Goal: Information Seeking & Learning: Stay updated

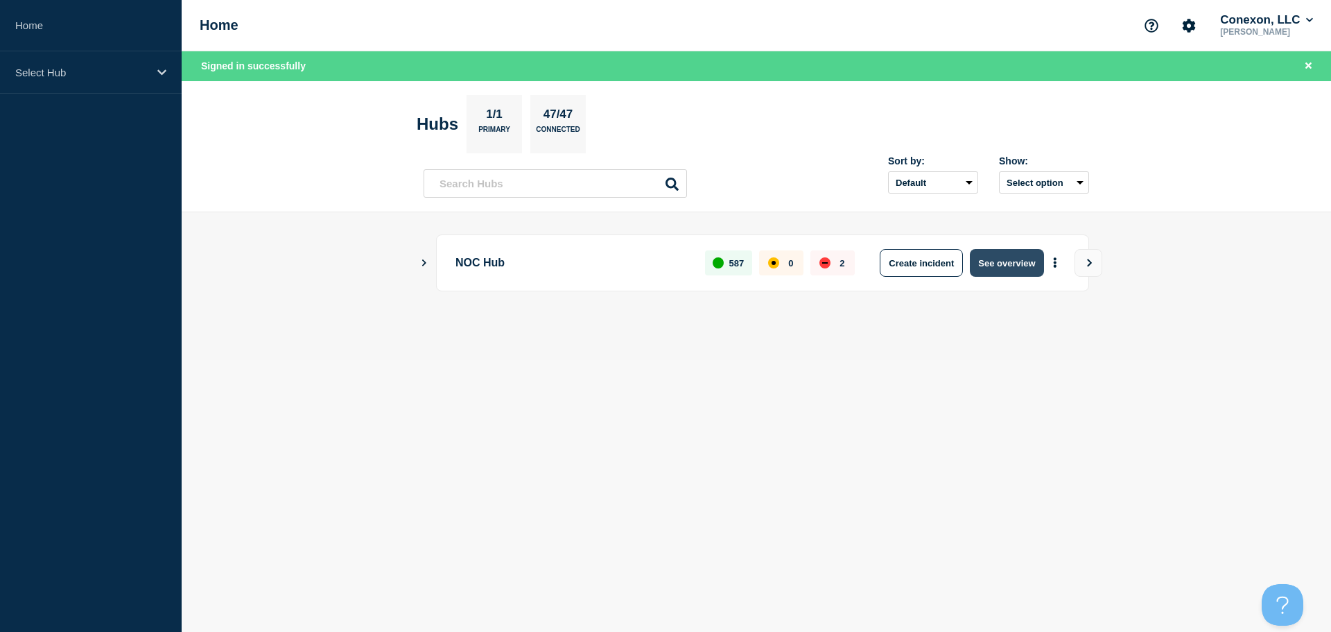
click at [979, 259] on button "See overview" at bounding box center [1006, 263] width 73 height 28
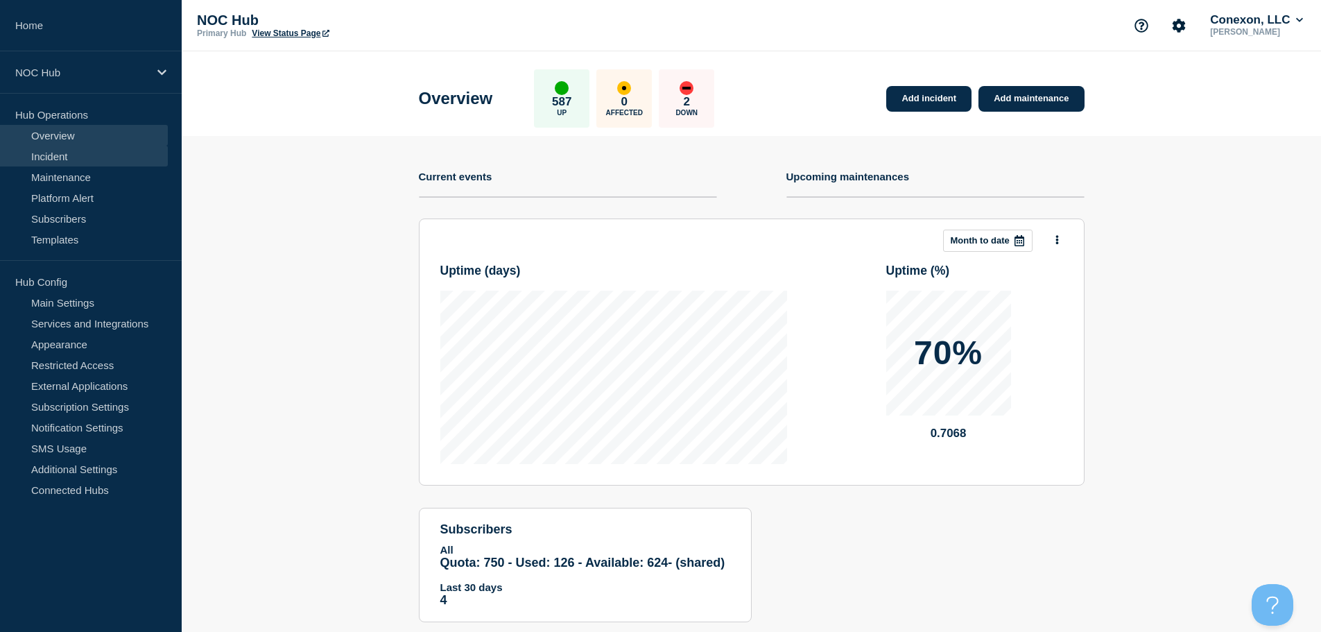
click at [53, 155] on link "Incident" at bounding box center [84, 156] width 168 height 21
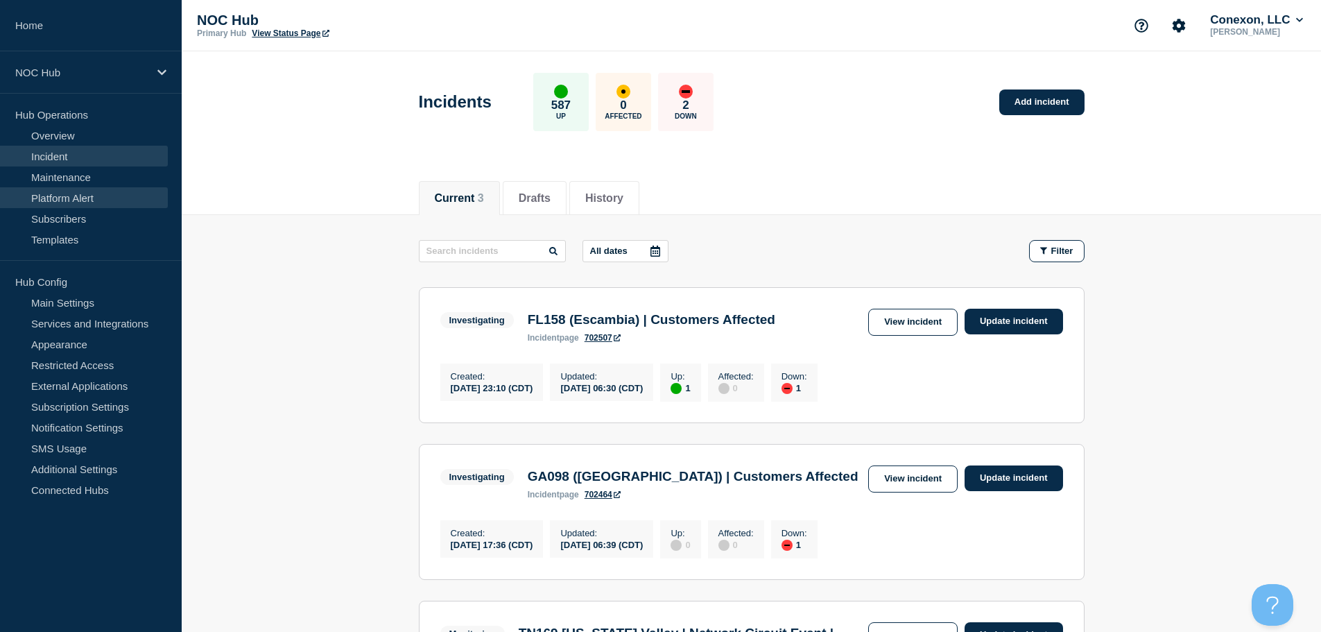
click at [67, 189] on link "Platform Alert" at bounding box center [84, 197] width 168 height 21
click at [65, 182] on link "Maintenance" at bounding box center [84, 176] width 168 height 21
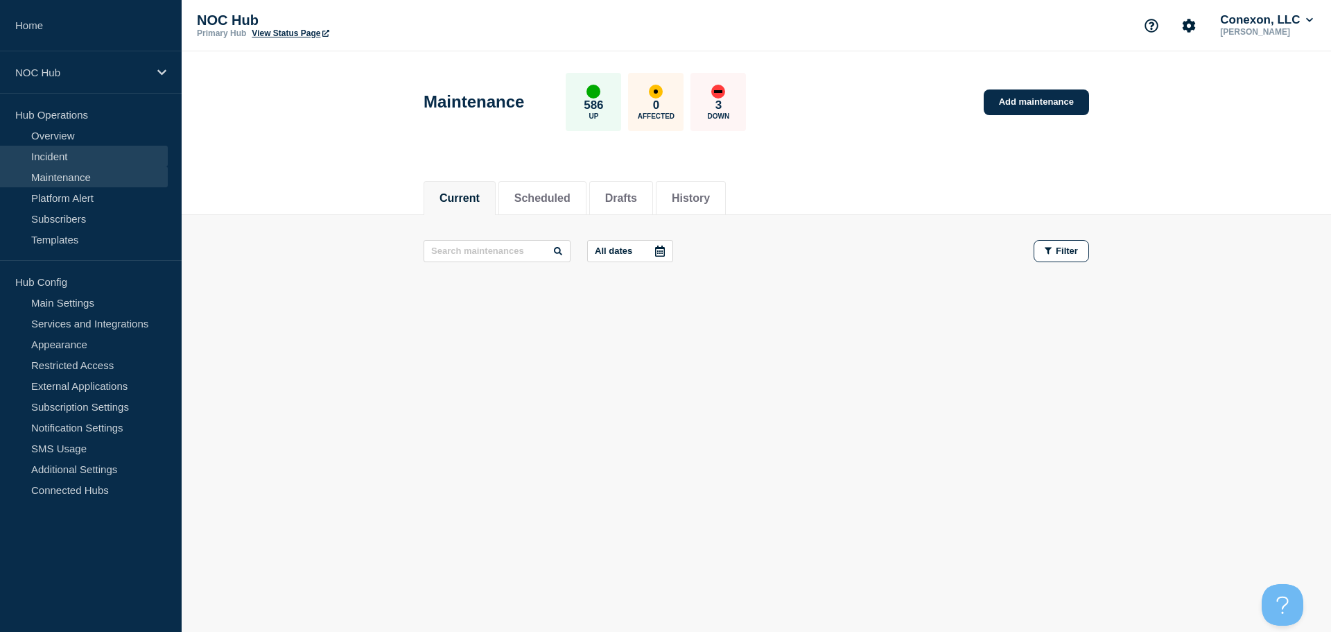
click at [94, 152] on link "Incident" at bounding box center [84, 156] width 168 height 21
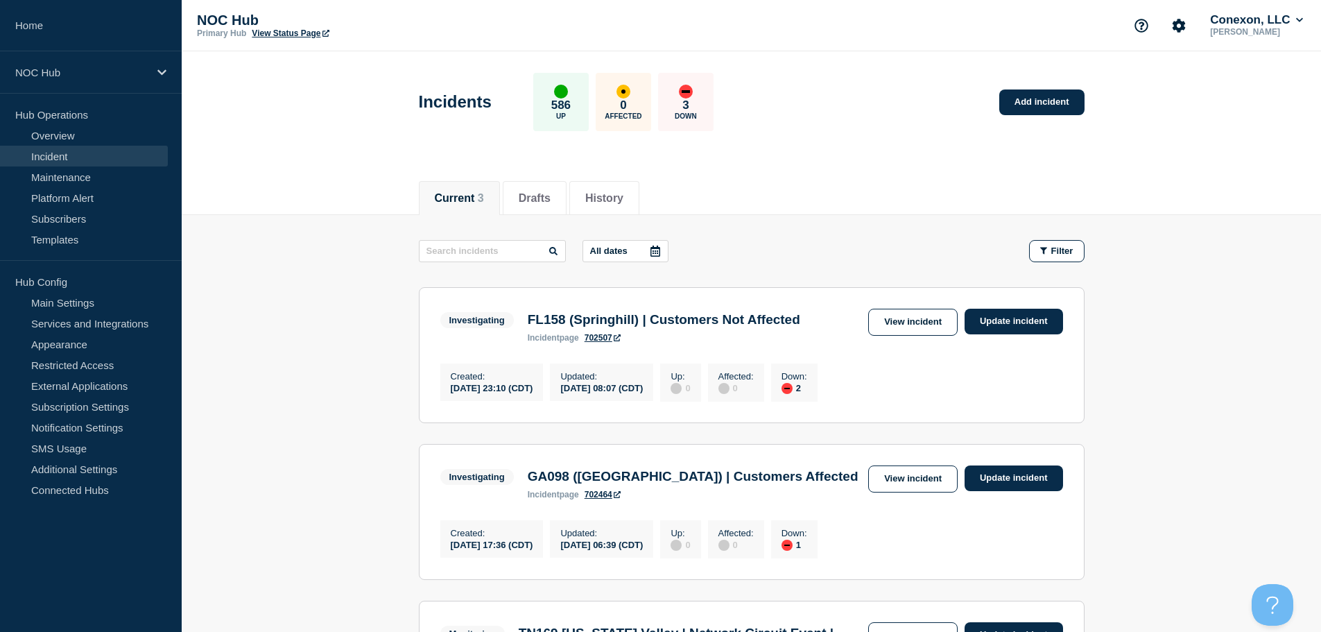
click at [838, 219] on main "All dates Filter Investigating 2 Down FL158 ([GEOGRAPHIC_DATA]) | Customers Not…" at bounding box center [751, 493] width 1139 height 557
